Goal: Task Accomplishment & Management: Manage account settings

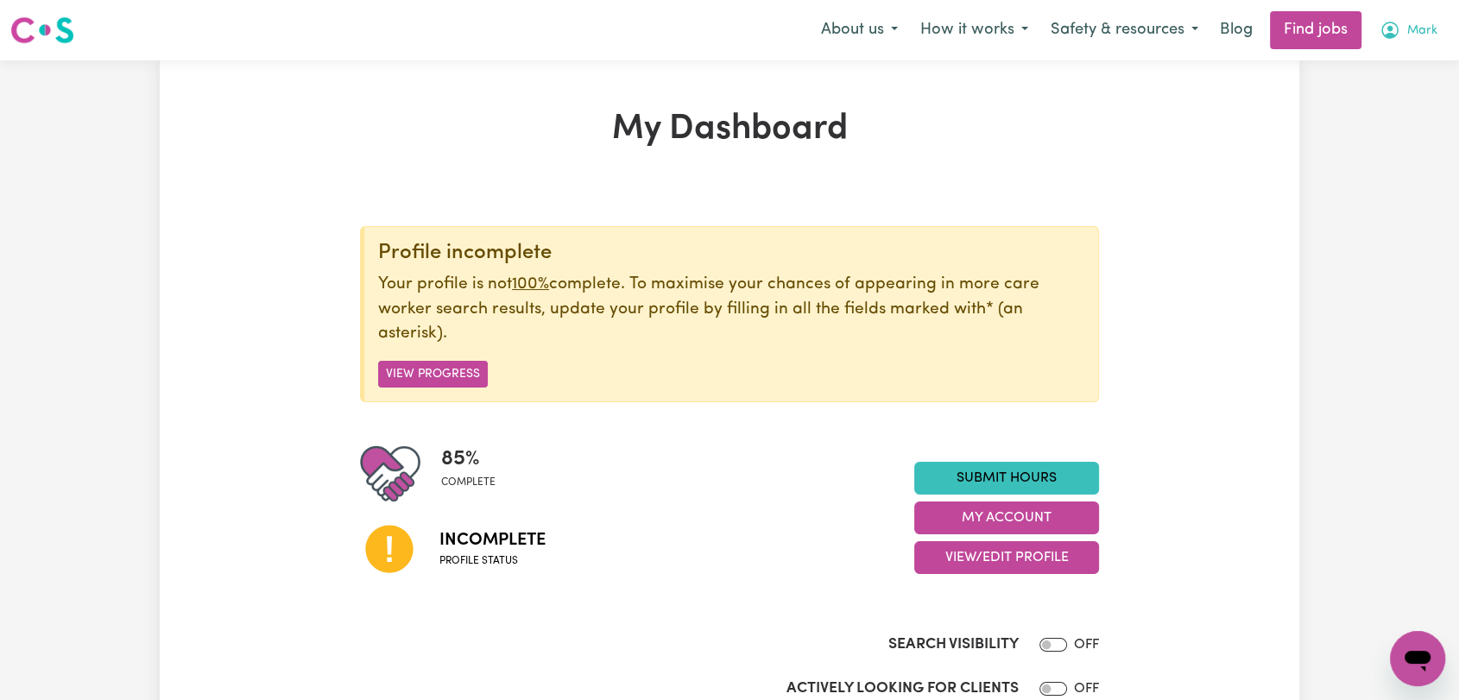
click at [1414, 33] on span "Mark" at bounding box center [1422, 31] width 30 height 19
click at [1362, 147] on link "Logout" at bounding box center [1379, 132] width 136 height 33
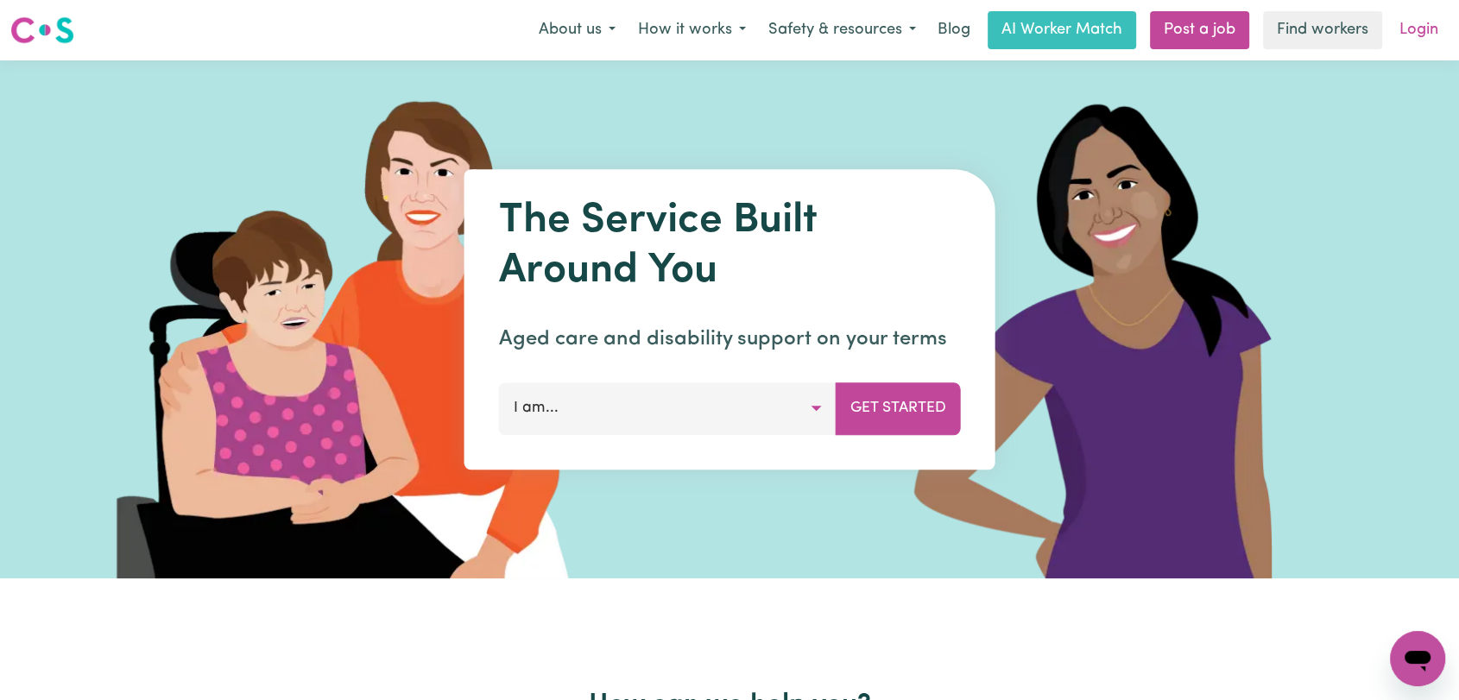
click at [1435, 22] on link "Login" at bounding box center [1419, 30] width 60 height 38
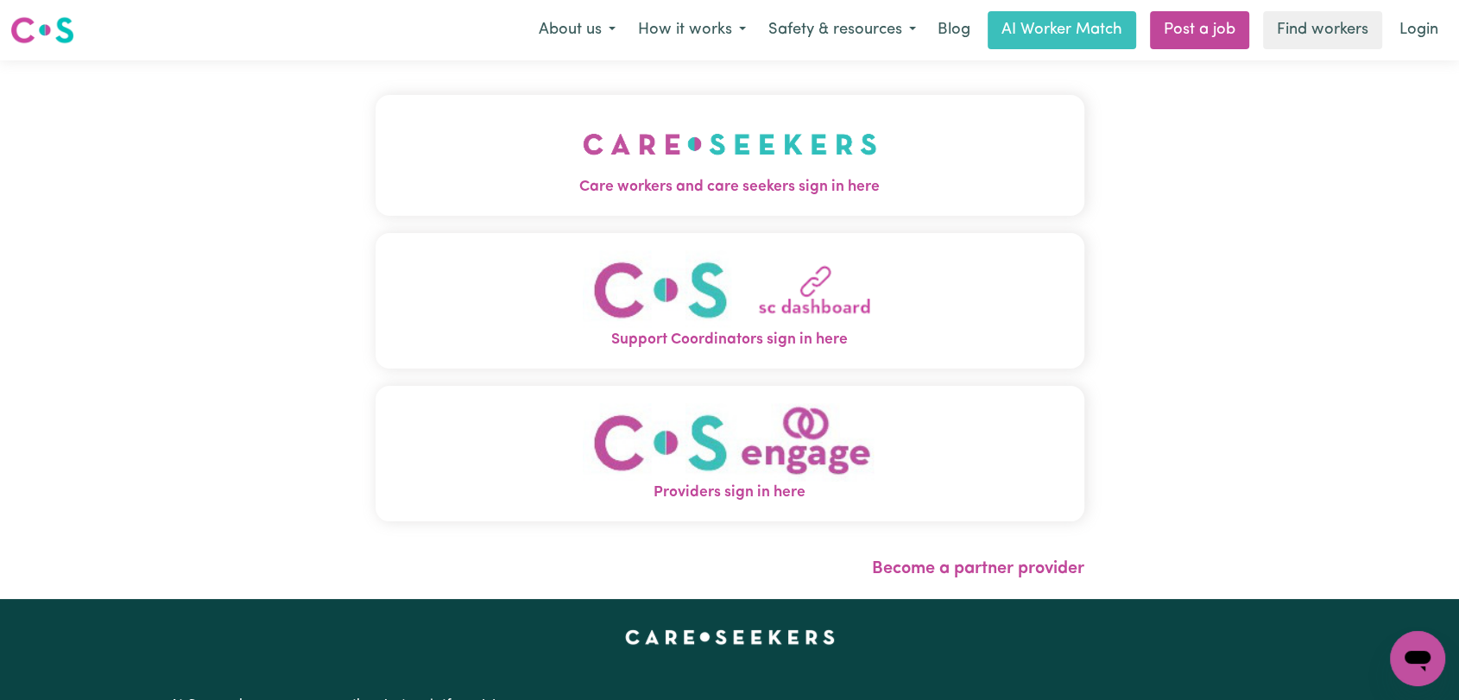
click at [760, 121] on img "Care workers and care seekers sign in here" at bounding box center [730, 144] width 294 height 64
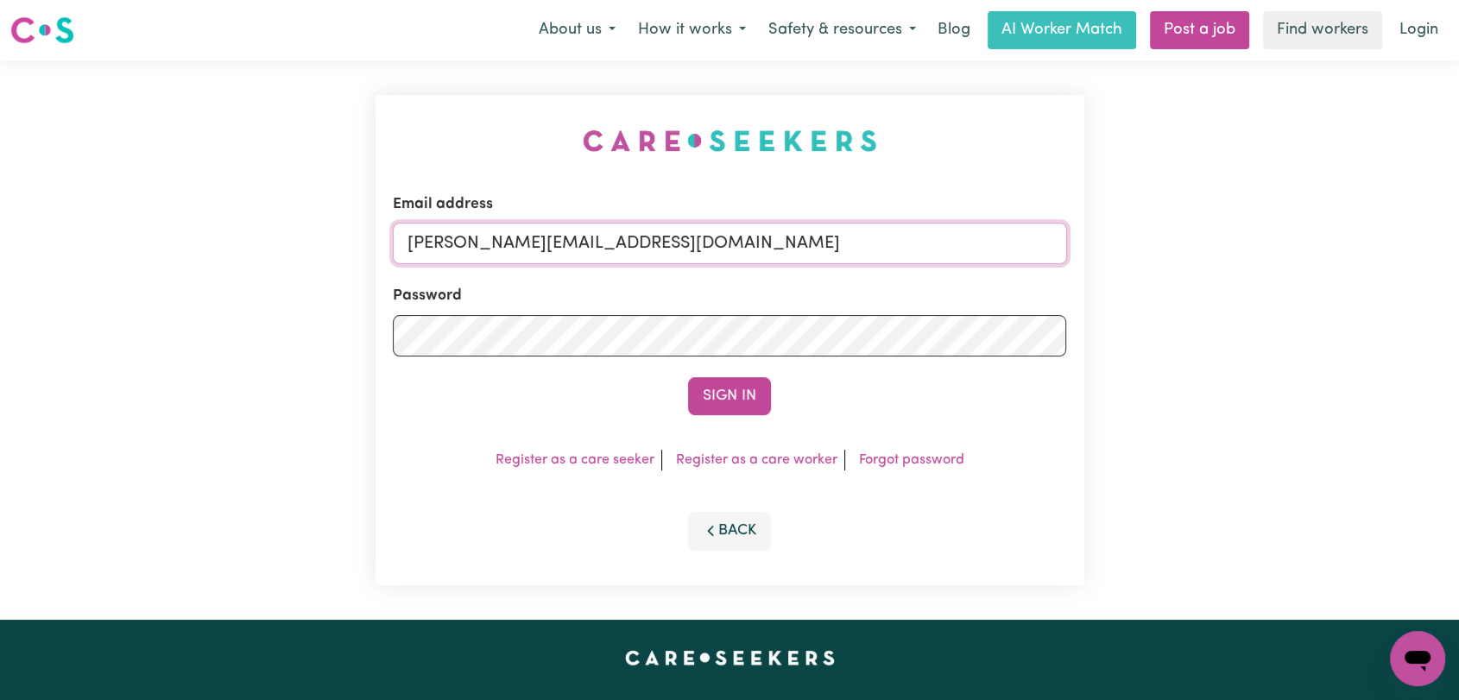
click at [778, 237] on input "[PERSON_NAME][EMAIL_ADDRESS][DOMAIN_NAME]" at bounding box center [730, 243] width 674 height 41
drag, startPoint x: 499, startPoint y: 242, endPoint x: 788, endPoint y: 271, distance: 290.7
click at [788, 271] on form "Email address Superuser~[EMAIL_ADDRESS][DOMAIN_NAME] Password Sign In" at bounding box center [730, 304] width 674 height 222
type input "Superuser~[EMAIL_ADDRESS][DOMAIN_NAME]"
click at [742, 395] on button "Sign In" at bounding box center [729, 396] width 83 height 38
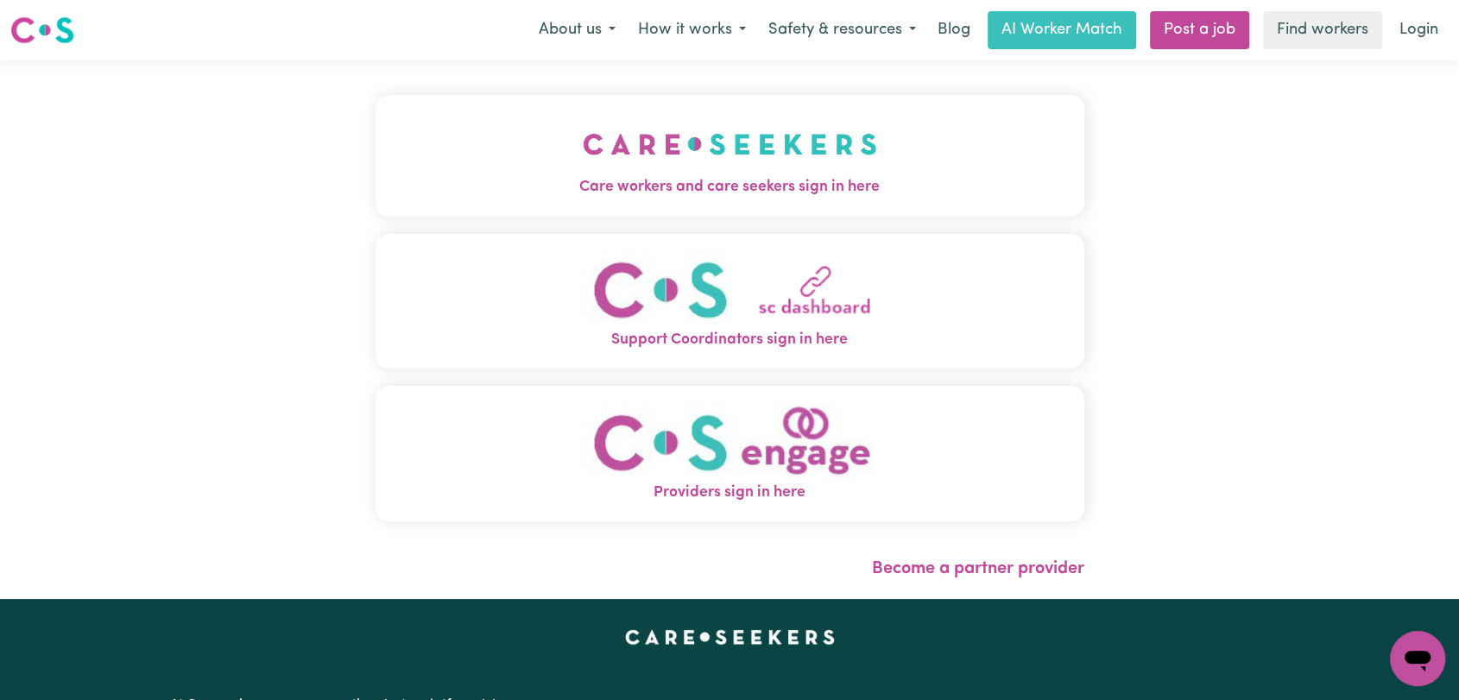
click at [632, 167] on img "Care workers and care seekers sign in here" at bounding box center [730, 144] width 294 height 64
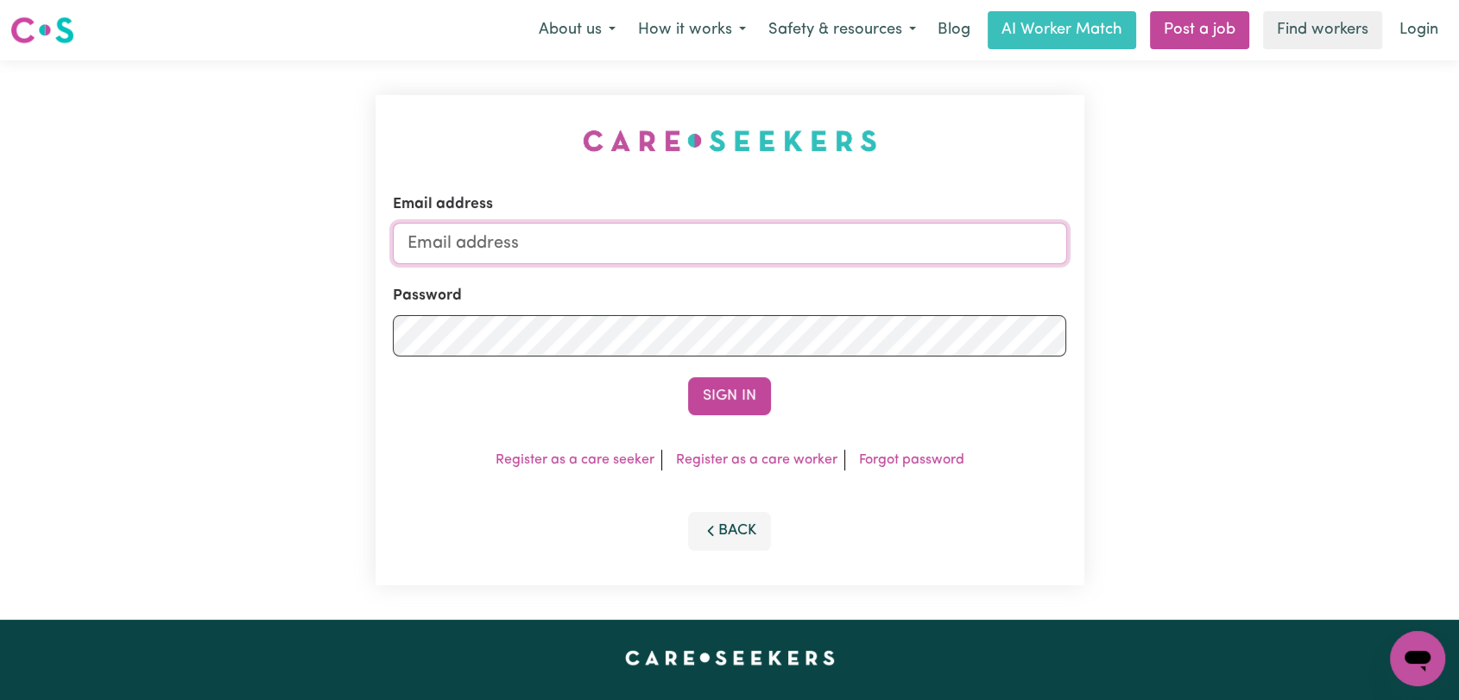
type input "onboardingcs@careseekers.com.au"
click at [718, 406] on button "Sign In" at bounding box center [729, 396] width 83 height 38
